Goal: Communication & Community: Answer question/provide support

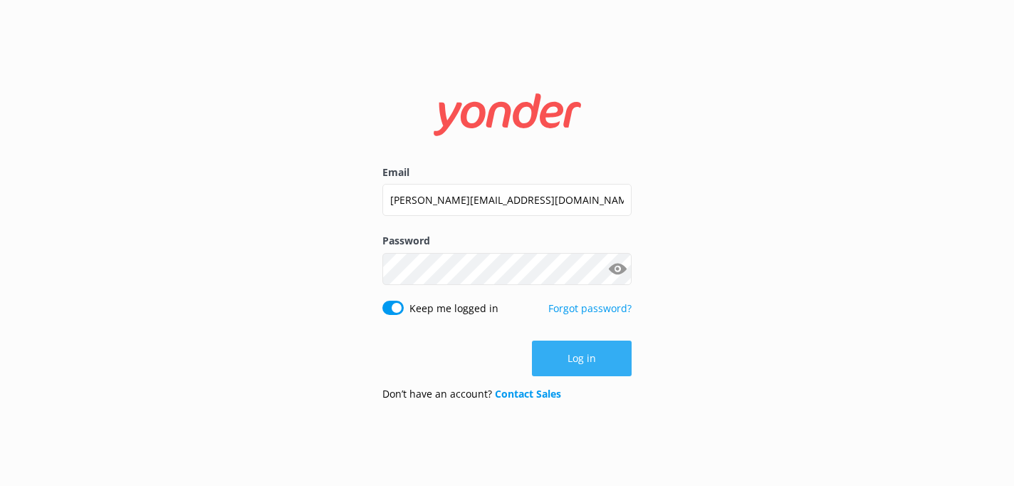
click at [565, 347] on button "Log in" at bounding box center [582, 358] width 100 height 36
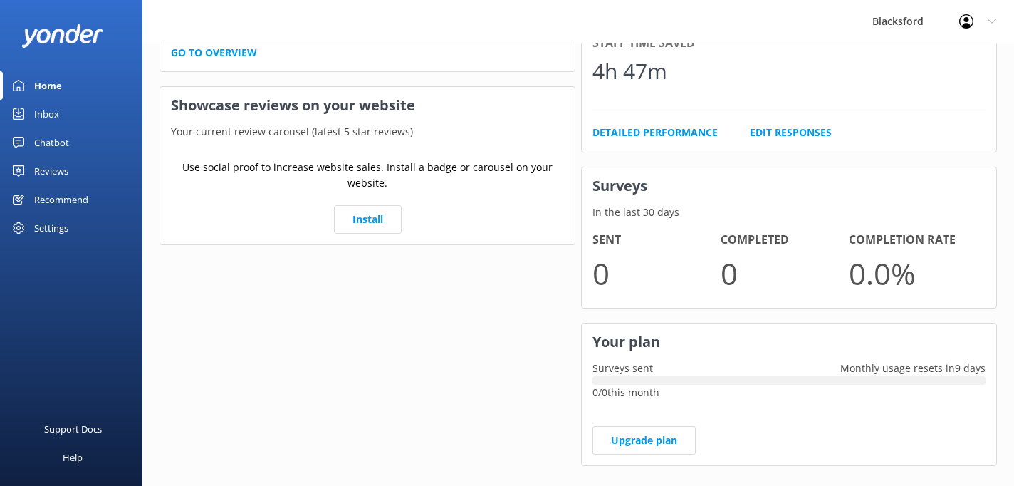
scroll to position [451, 0]
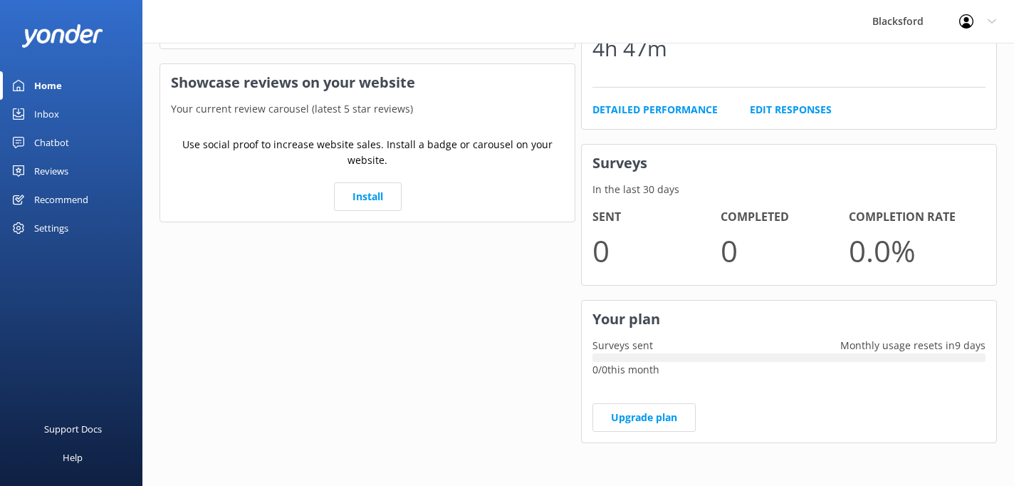
click at [48, 115] on div "Inbox" at bounding box center [46, 114] width 25 height 28
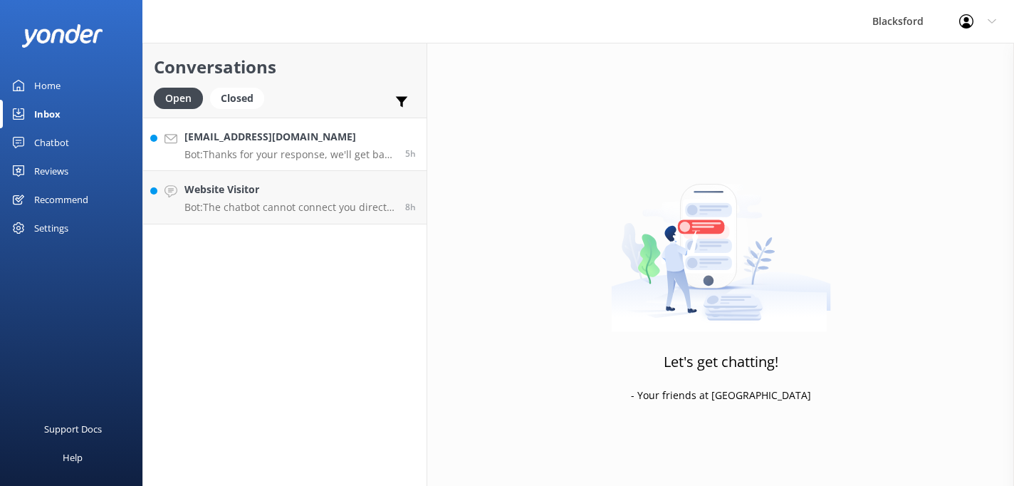
click at [216, 145] on div "[EMAIL_ADDRESS][DOMAIN_NAME] Bot: Thanks for your response, we'll get back to y…" at bounding box center [289, 144] width 210 height 31
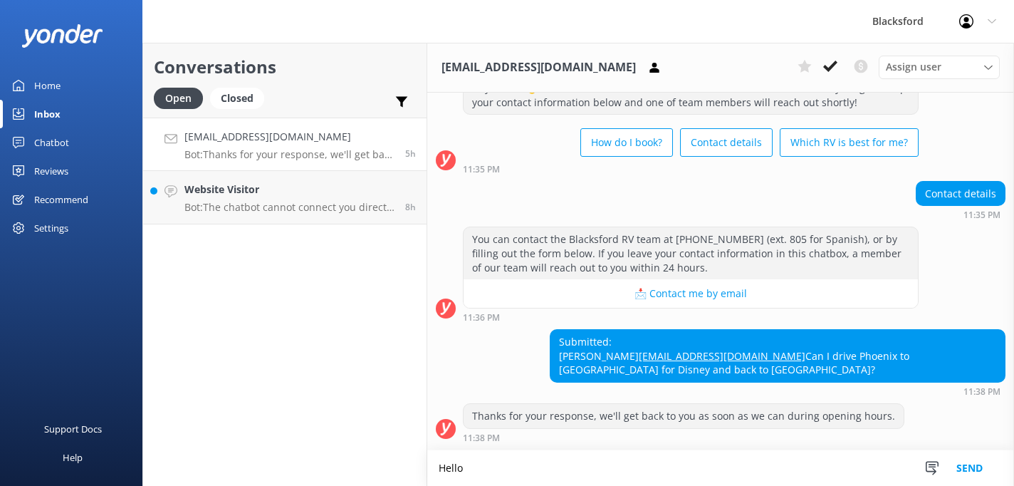
scroll to position [623, 0]
type textarea "Hi [PERSON_NAME]. Simple answer: YES you can. [PERSON_NAME], Co-Owner"
click at [966, 466] on button "Send" at bounding box center [969, 468] width 53 height 36
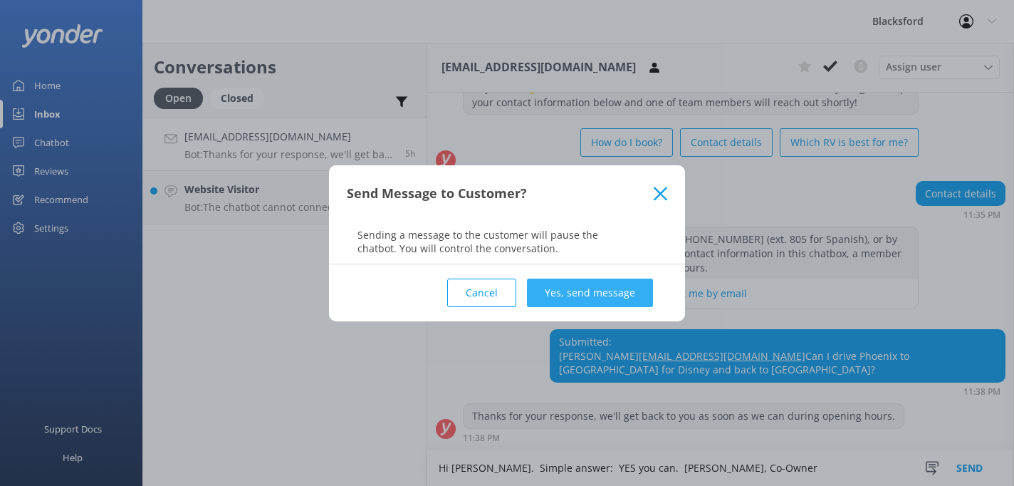
click at [590, 292] on button "Yes, send message" at bounding box center [590, 292] width 126 height 28
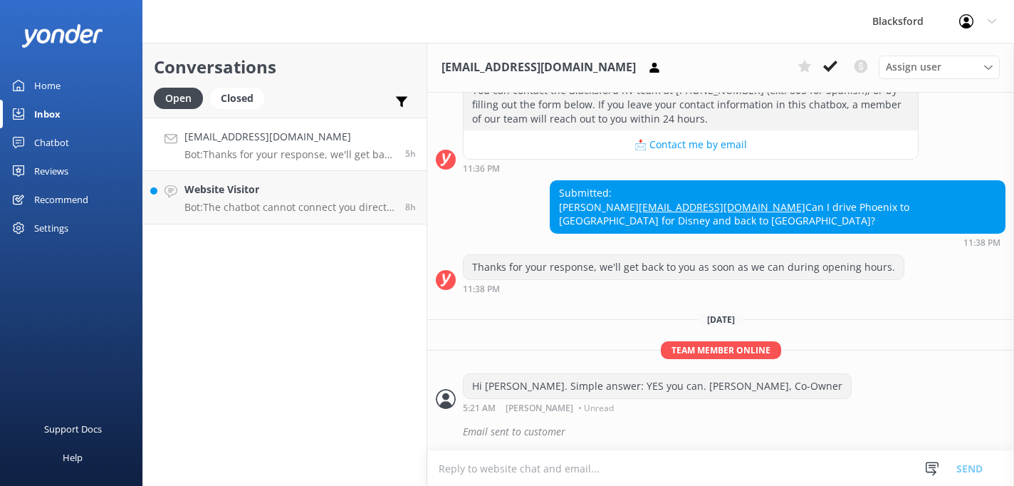
scroll to position [773, 0]
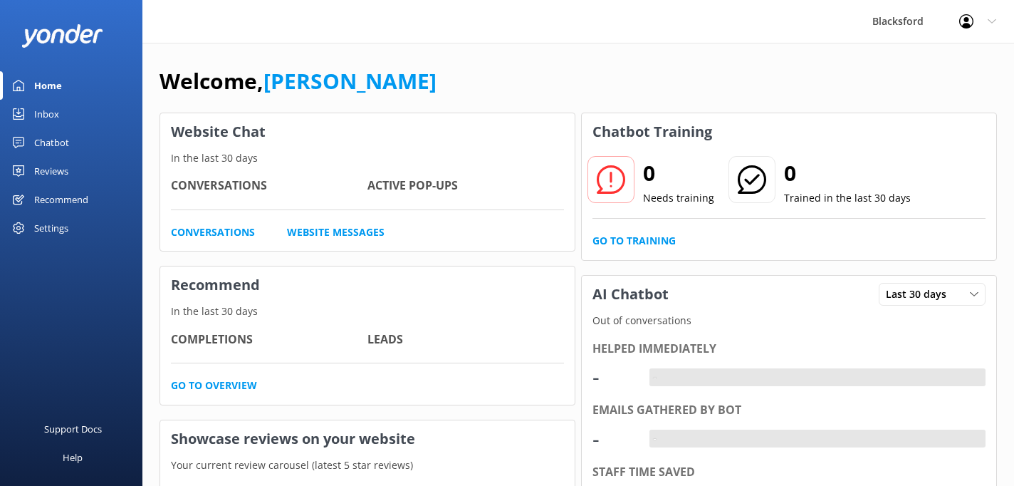
scroll to position [451, 0]
